Goal: Information Seeking & Learning: Learn about a topic

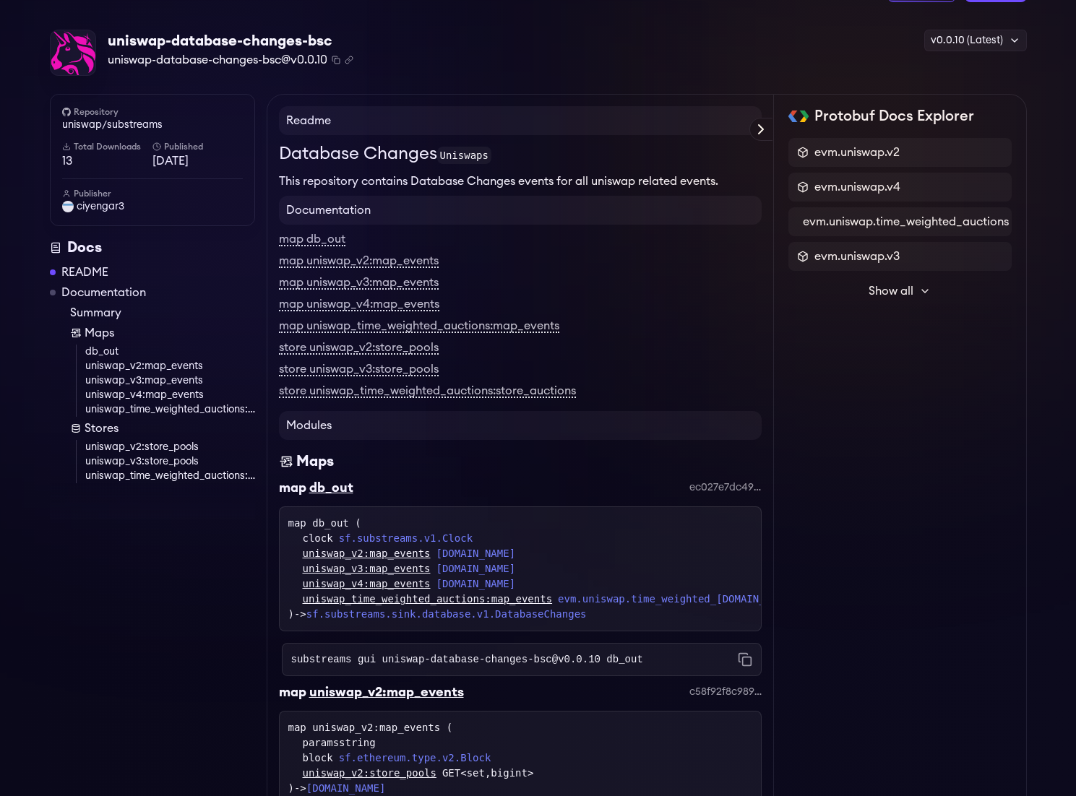
scroll to position [64, 0]
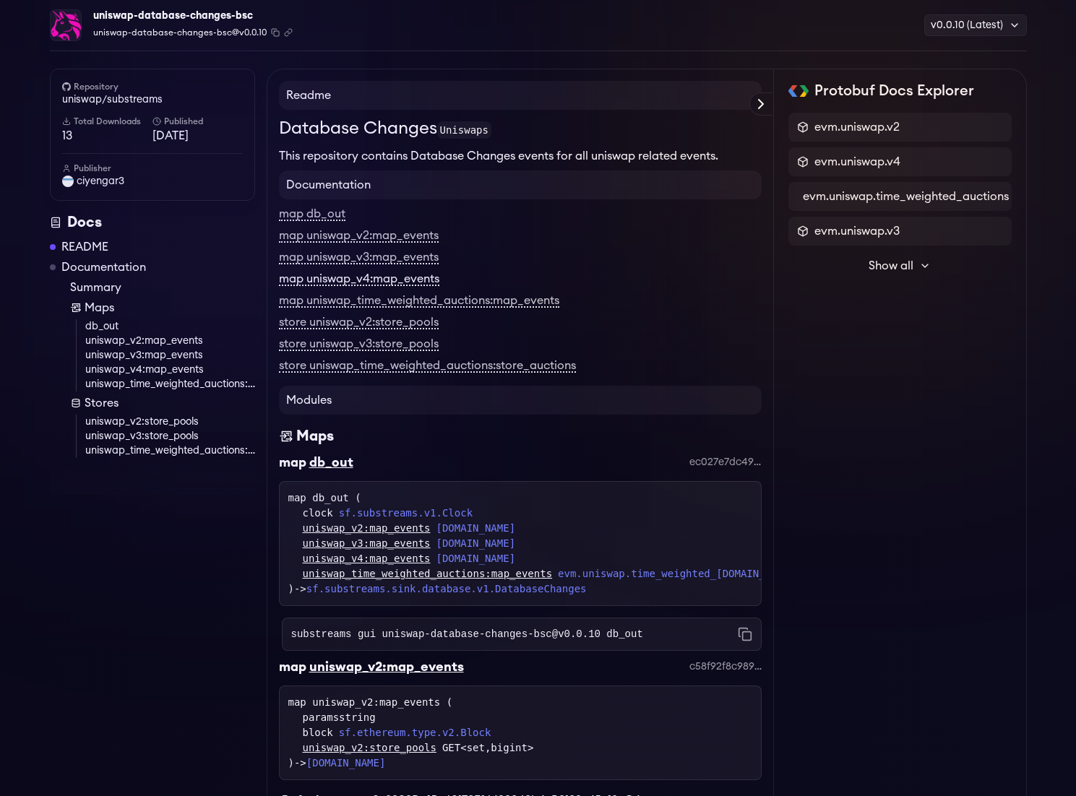
click at [382, 280] on link "map uniswap_v4:map_events" at bounding box center [359, 279] width 160 height 13
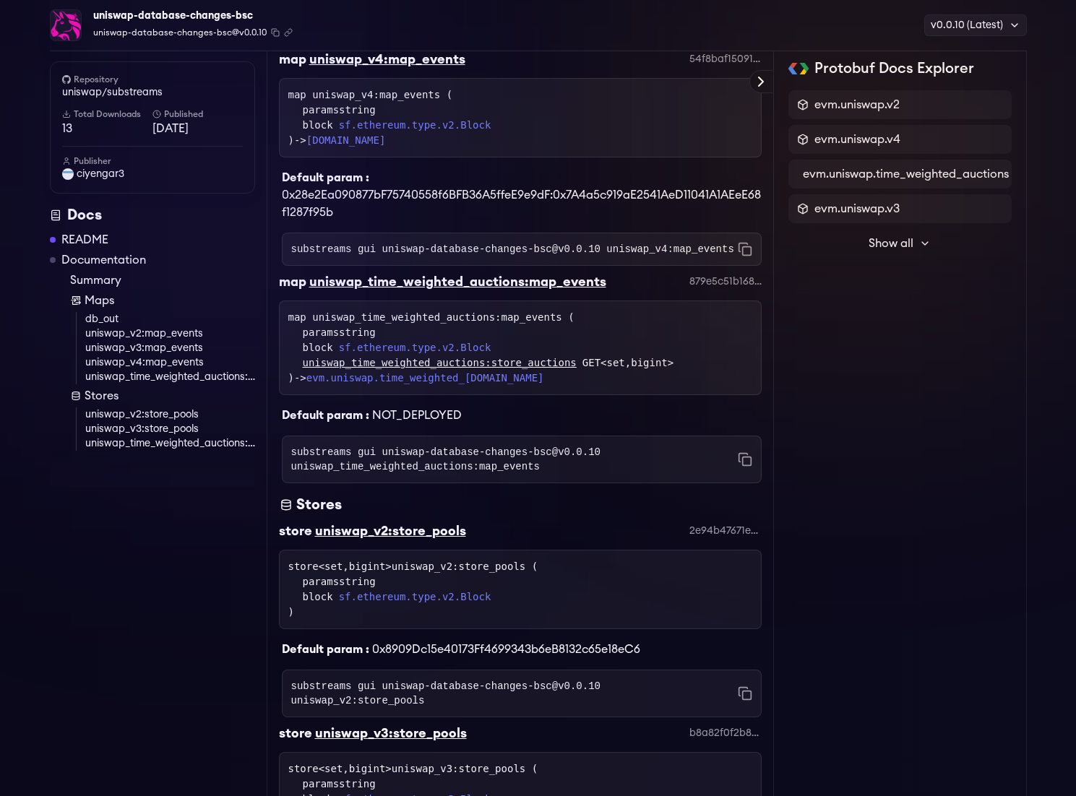
scroll to position [1077, 0]
click at [432, 69] on div "uniswap_v4:map_events" at bounding box center [387, 59] width 156 height 20
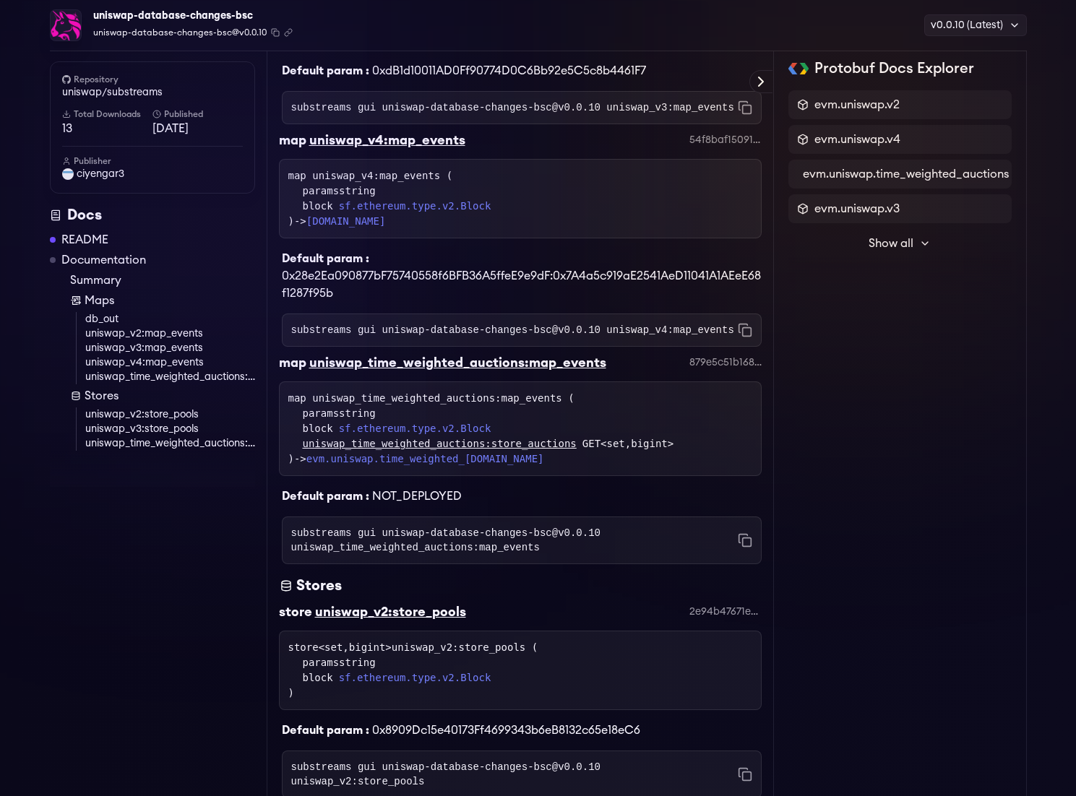
scroll to position [991, 0]
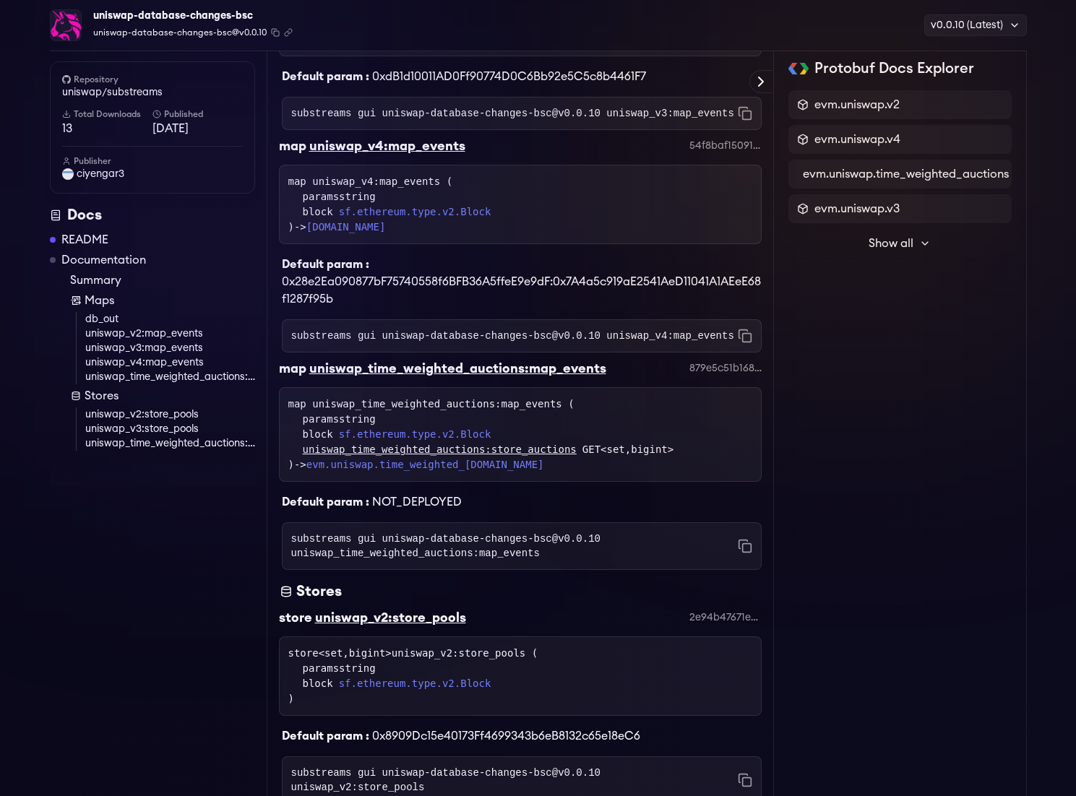
click at [204, 22] on div "uniswap-database-changes-bsc" at bounding box center [192, 16] width 199 height 20
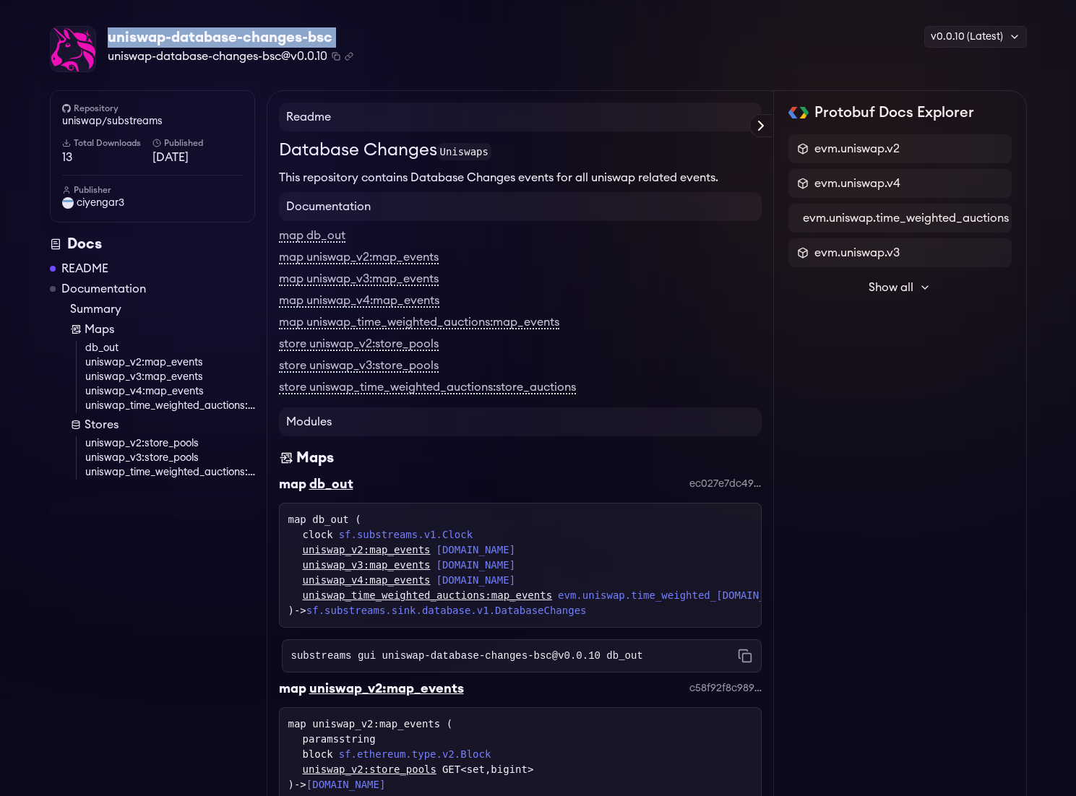
scroll to position [0, 0]
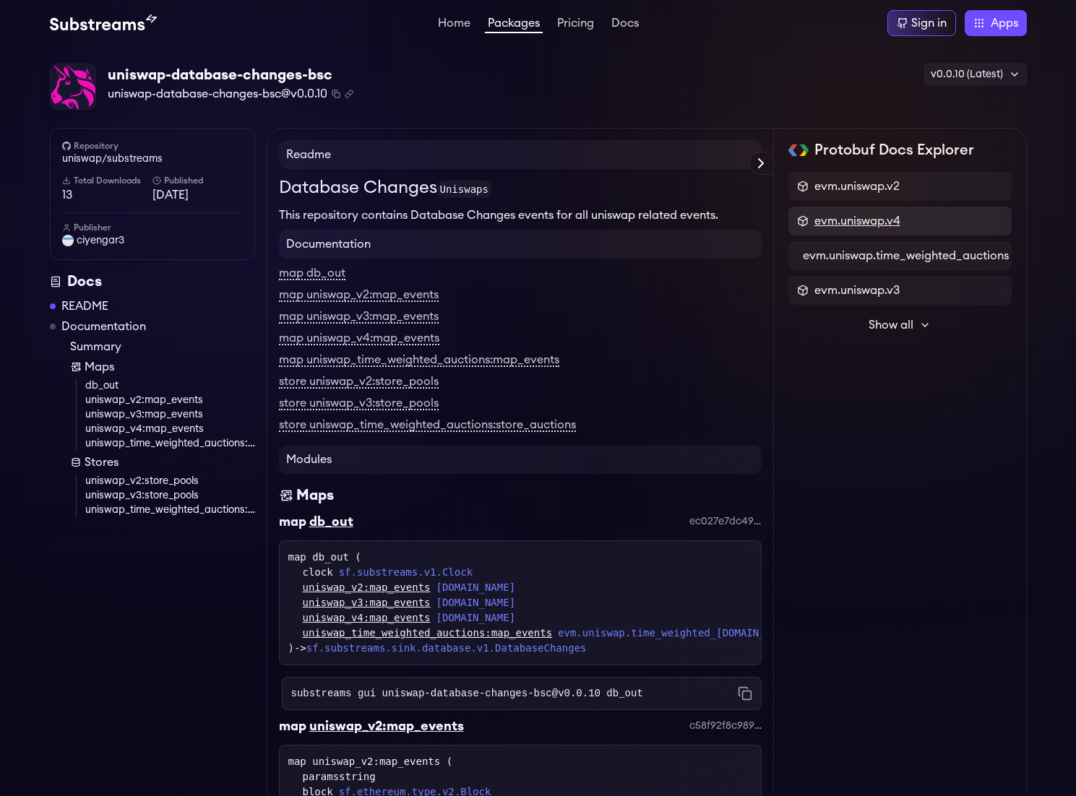
click at [888, 225] on span "evm.uniswap.v4" at bounding box center [857, 220] width 86 height 17
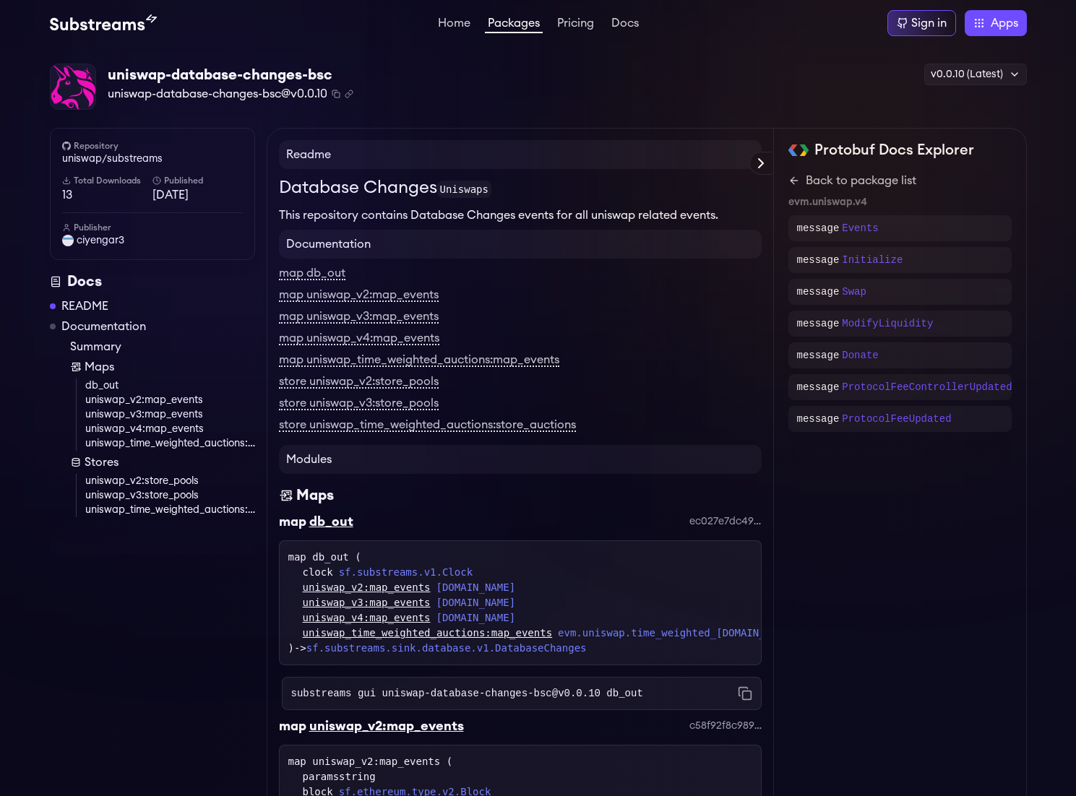
click at [204, 443] on link "uniswap_time_weighted_auctions:map_events" at bounding box center [170, 443] width 170 height 14
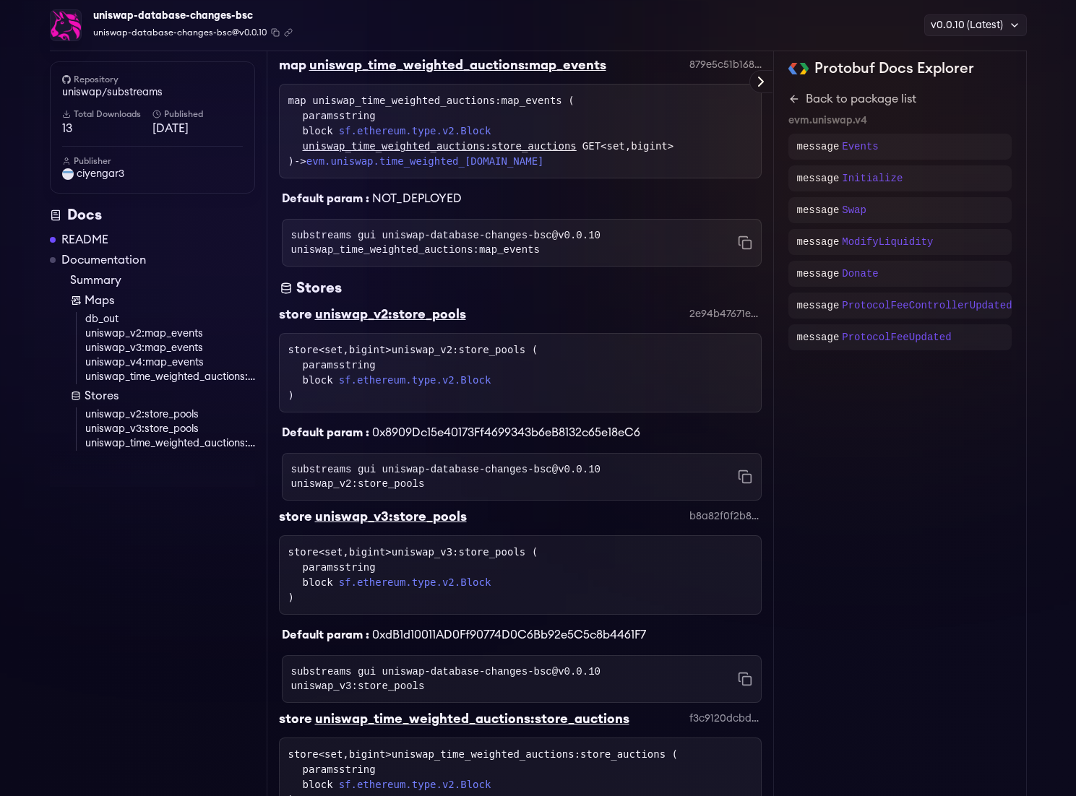
scroll to position [1298, 0]
